Goal: Find contact information: Find contact information

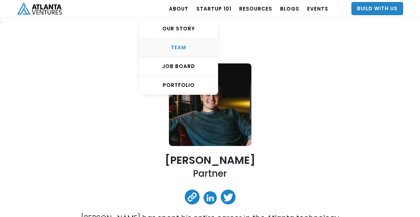
click at [184, 44] on link "TEAM" at bounding box center [178, 47] width 79 height 19
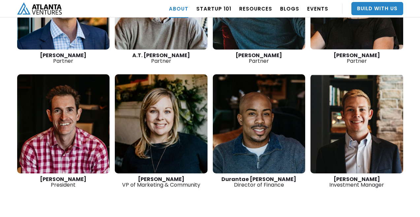
scroll to position [1034, 0]
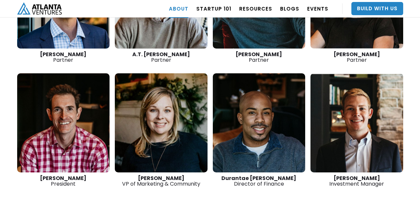
click at [69, 122] on link at bounding box center [63, 122] width 93 height 99
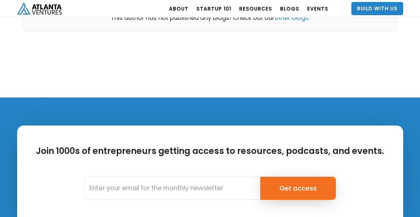
scroll to position [392, 0]
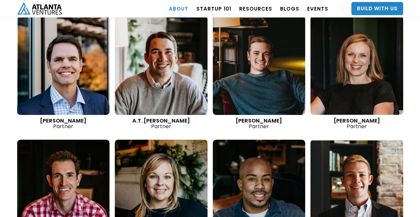
scroll to position [967, 0]
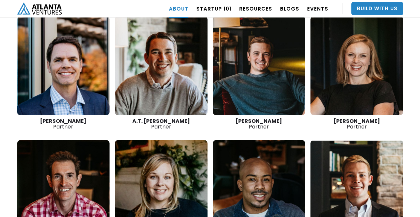
click at [73, 68] on link at bounding box center [63, 65] width 93 height 99
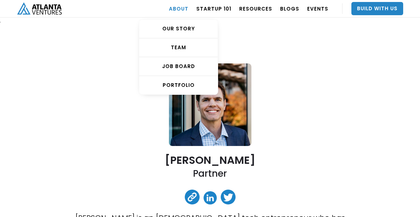
click at [179, 7] on link "ABOUT" at bounding box center [178, 8] width 19 height 18
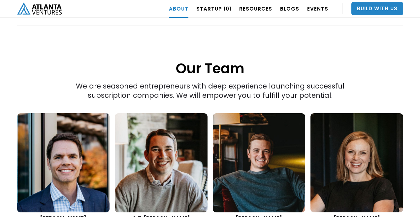
scroll to position [897, 0]
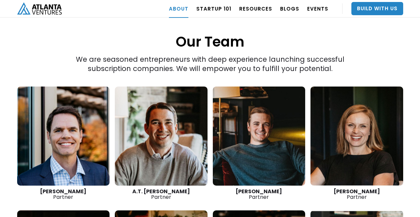
click at [270, 128] on link at bounding box center [259, 135] width 93 height 99
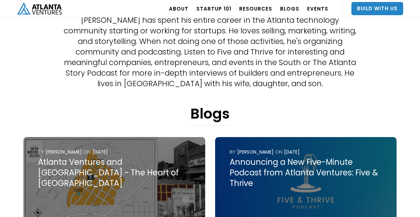
scroll to position [174, 0]
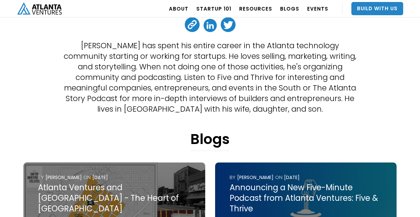
scroll to position [174, 0]
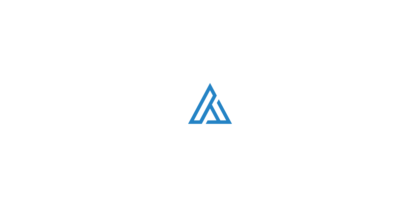
scroll to position [897, 0]
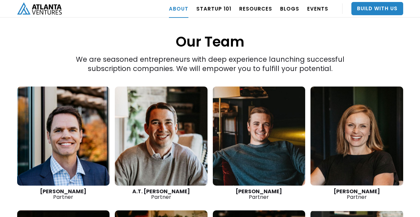
click at [75, 102] on link at bounding box center [63, 135] width 93 height 99
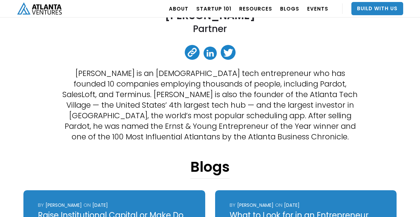
scroll to position [161, 0]
